Goal: Obtain resource: Download file/media

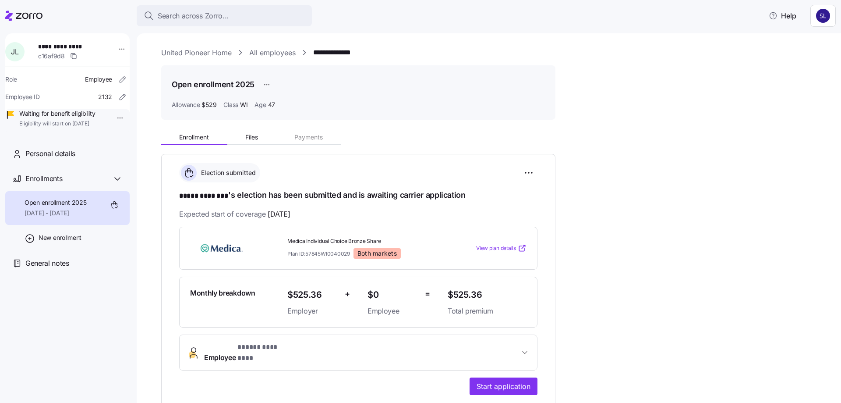
click at [215, 49] on link "United Pioneer Home" at bounding box center [196, 52] width 71 height 11
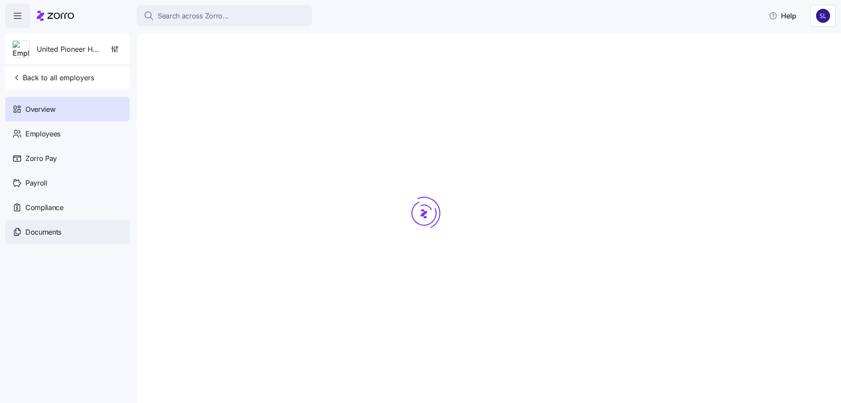
click at [52, 230] on span "Documents" at bounding box center [43, 232] width 36 height 11
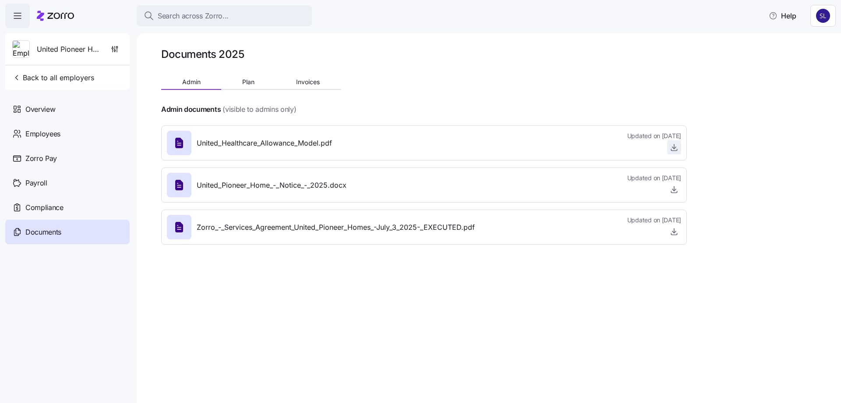
click at [671, 147] on icon "button" at bounding box center [674, 147] width 9 height 9
